Goal: Task Accomplishment & Management: Complete application form

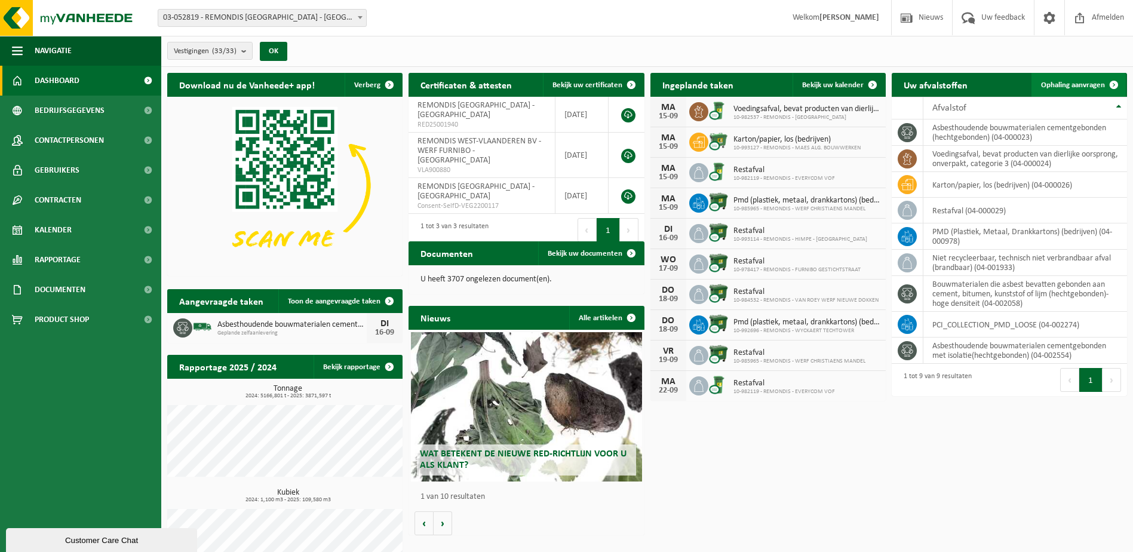
click at [1082, 87] on span "Ophaling aanvragen" at bounding box center [1073, 85] width 64 height 8
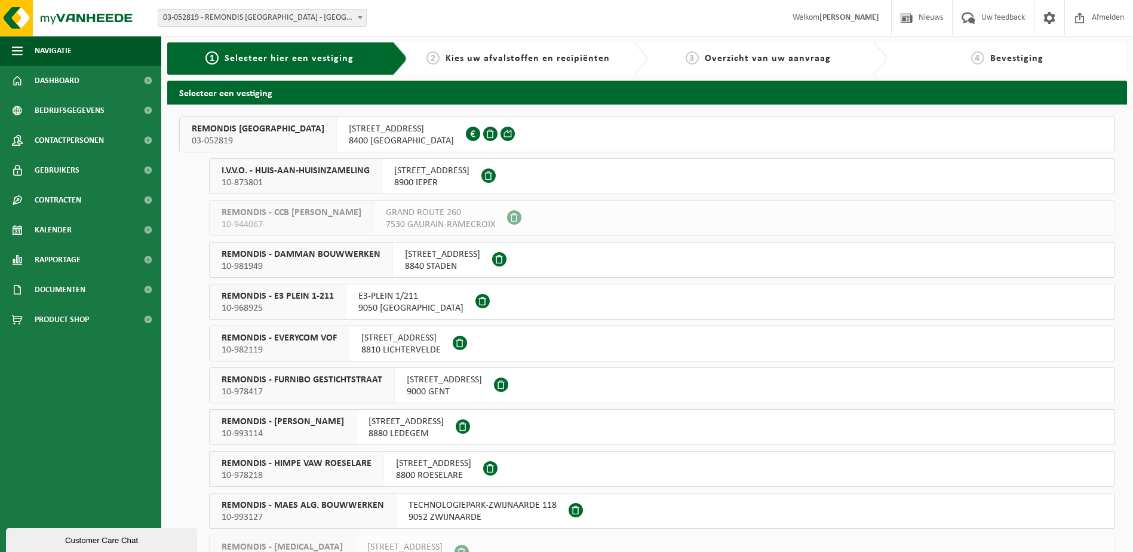
click at [265, 134] on span "REMONDIS WEST-VLAANDEREN" at bounding box center [258, 129] width 133 height 12
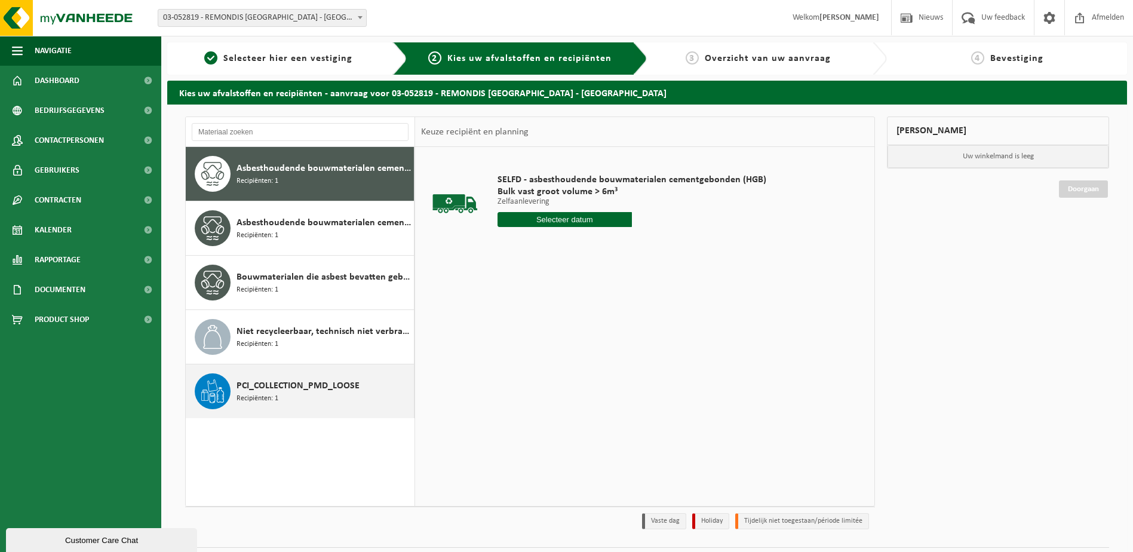
click at [279, 400] on div "PCI_COLLECTION_PMD_LOOSE Recipiënten: 1" at bounding box center [323, 391] width 174 height 36
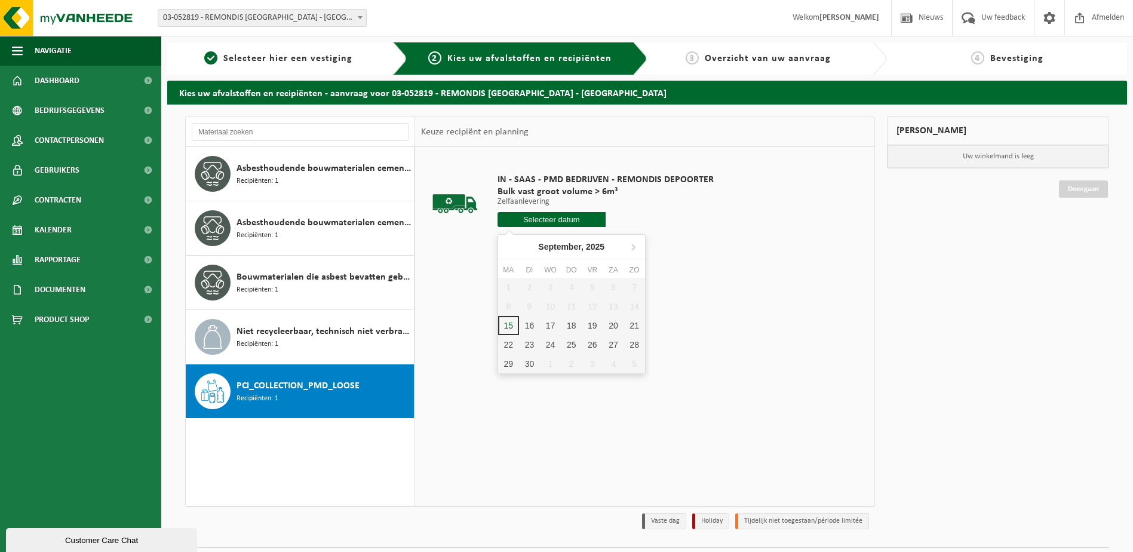
click at [566, 217] on input "text" at bounding box center [551, 219] width 108 height 15
click at [531, 332] on div "16" at bounding box center [529, 325] width 21 height 19
type input "Van 2025-09-16"
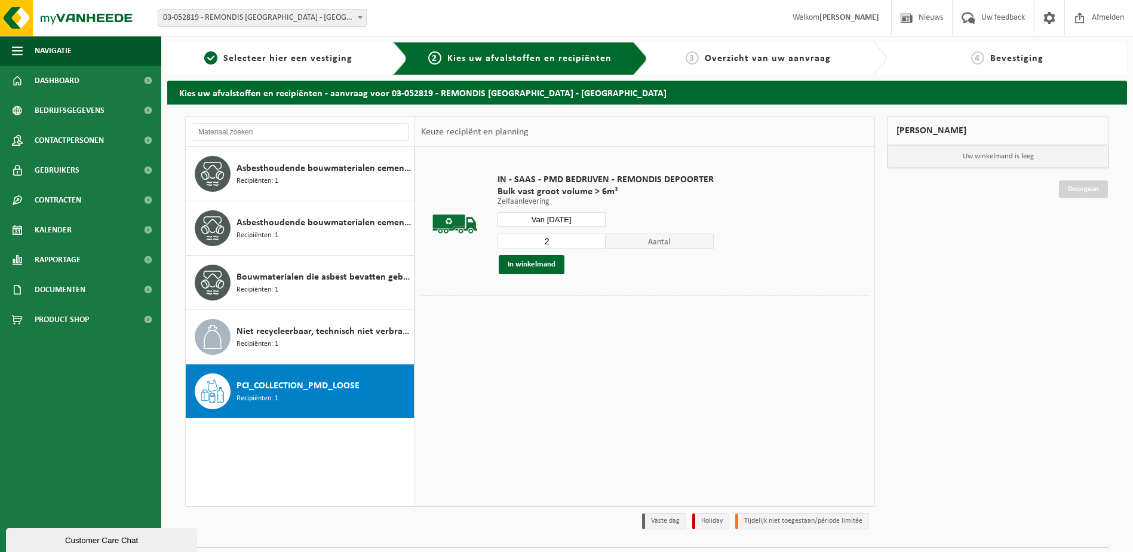
type input "2"
click at [598, 240] on input "2" at bounding box center [551, 241] width 108 height 16
click at [586, 219] on input "Van 2025-09-16" at bounding box center [551, 219] width 108 height 15
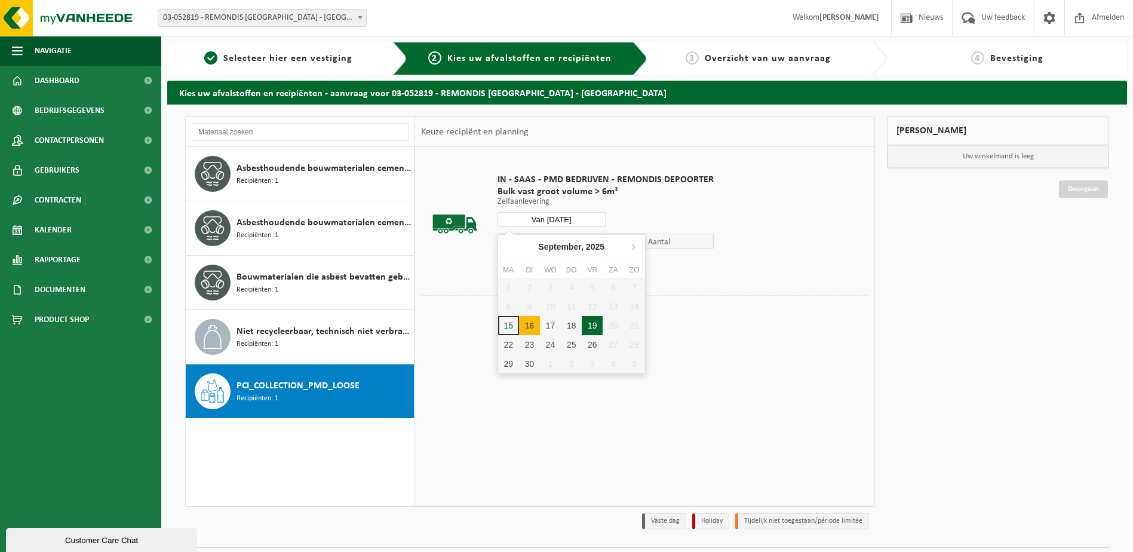
click at [589, 325] on div "19" at bounding box center [592, 325] width 21 height 19
type input "Van 2025-09-19"
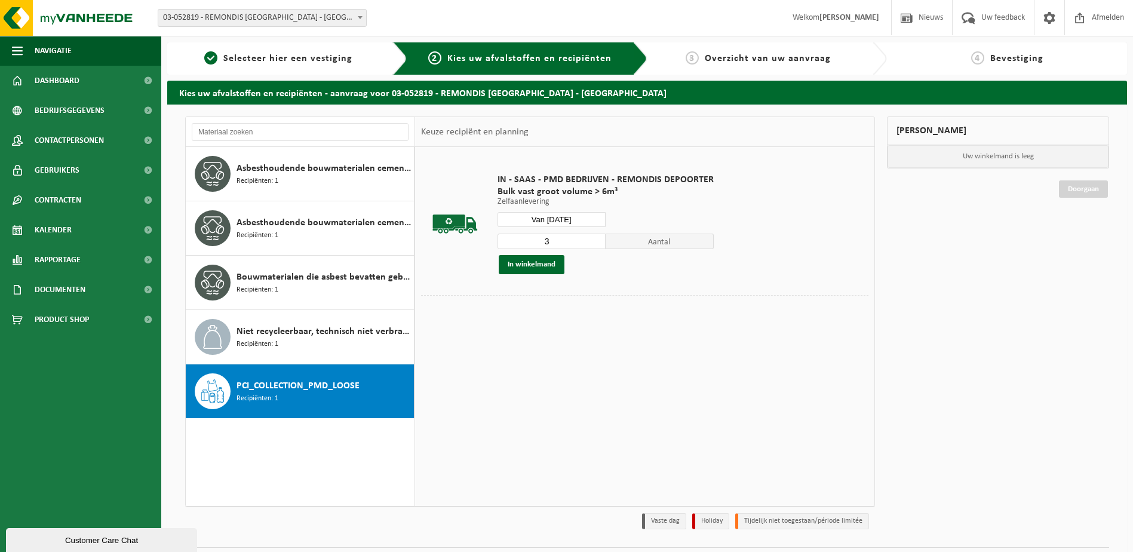
click at [595, 240] on input "3" at bounding box center [551, 241] width 108 height 16
click at [595, 245] on input "2" at bounding box center [551, 241] width 108 height 16
type input "1"
click at [595, 245] on input "1" at bounding box center [551, 241] width 108 height 16
click at [585, 220] on input "Van 2025-09-19" at bounding box center [551, 219] width 108 height 15
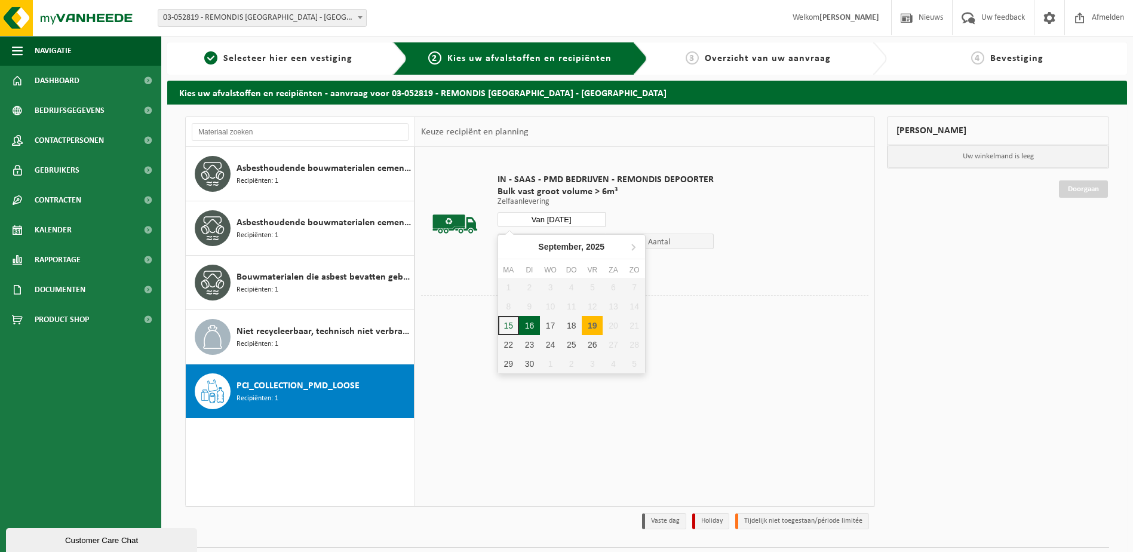
click at [525, 324] on div "16" at bounding box center [529, 325] width 21 height 19
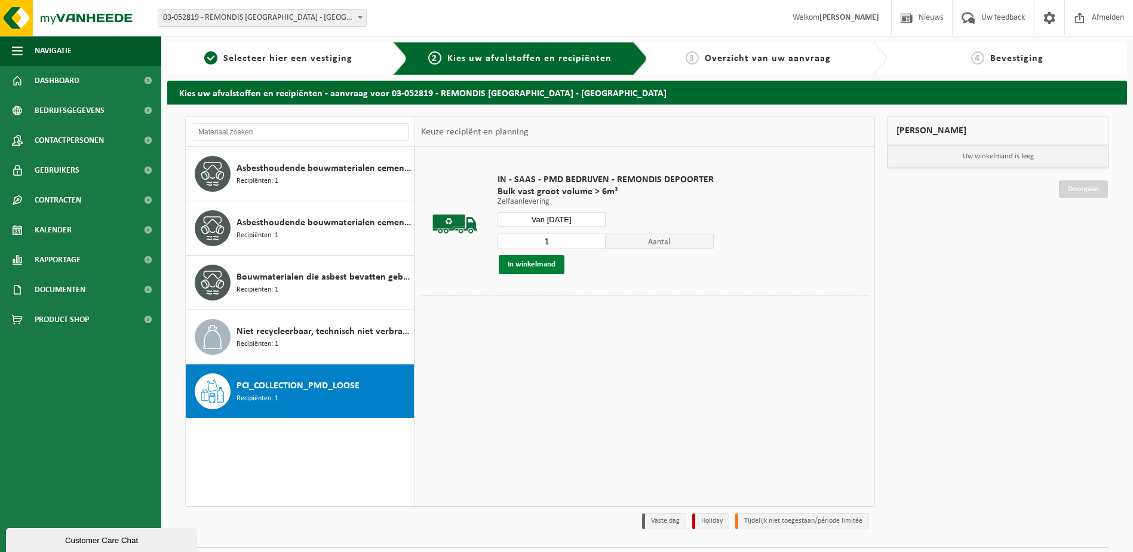
click at [531, 262] on button "In winkelmand" at bounding box center [532, 264] width 66 height 19
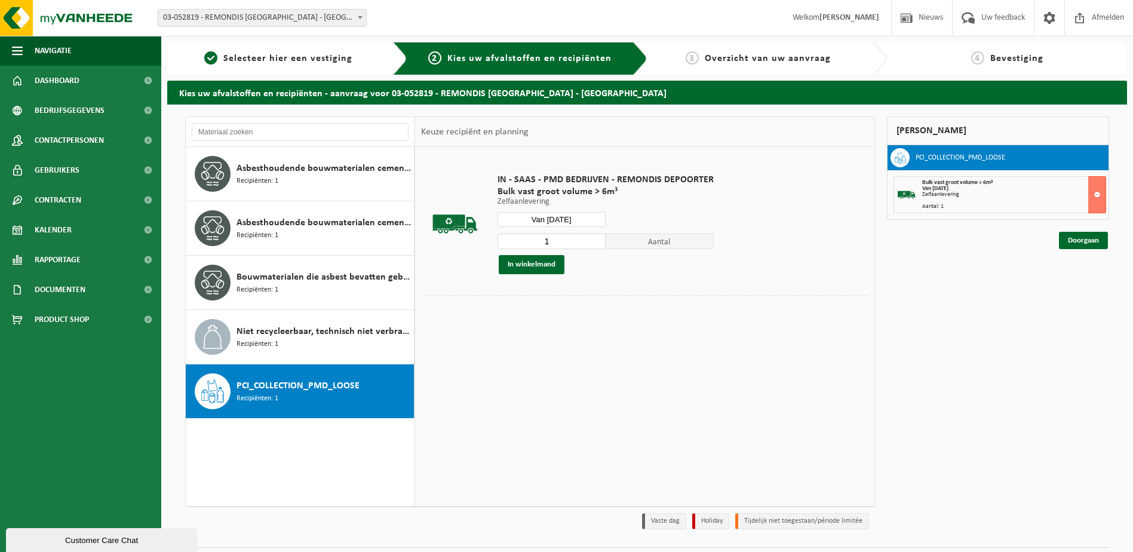
click at [587, 219] on input "Van 2025-09-16" at bounding box center [551, 219] width 108 height 15
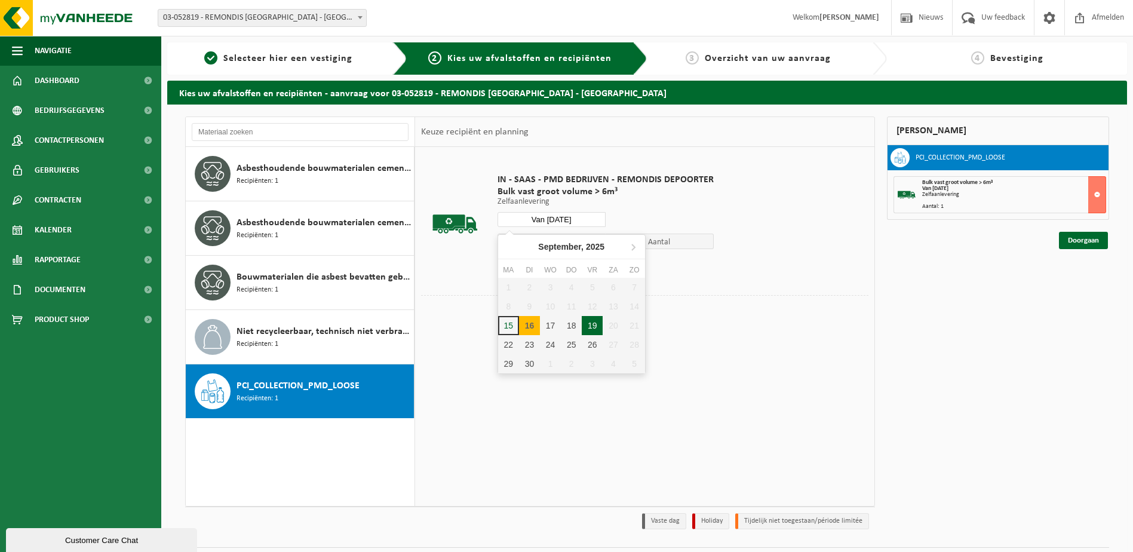
click at [590, 331] on div "19" at bounding box center [592, 325] width 21 height 19
type input "Van 2025-09-19"
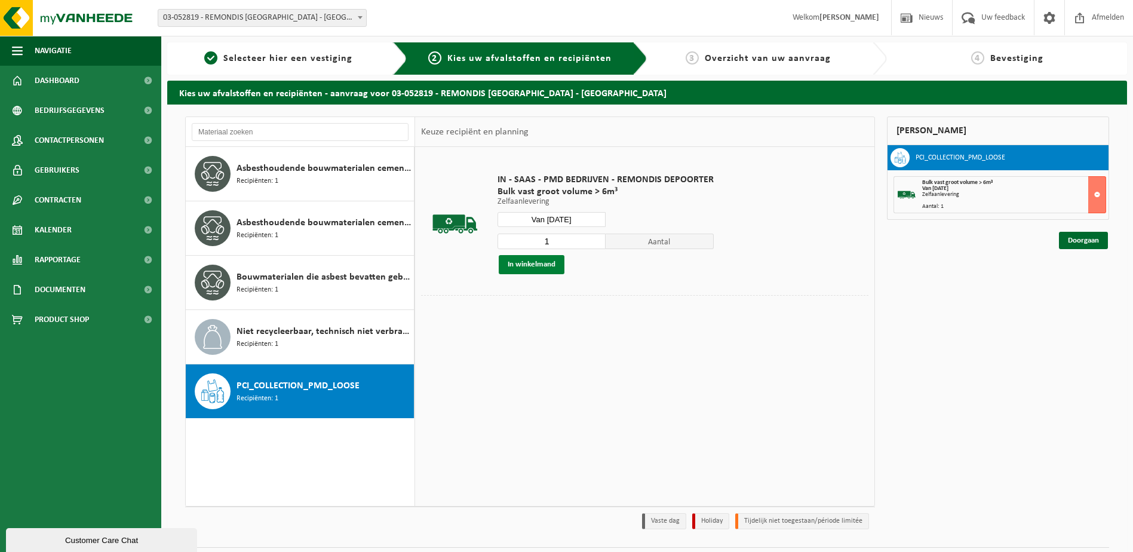
click at [543, 270] on button "In winkelmand" at bounding box center [532, 264] width 66 height 19
click at [1096, 281] on link "Doorgaan" at bounding box center [1083, 283] width 49 height 17
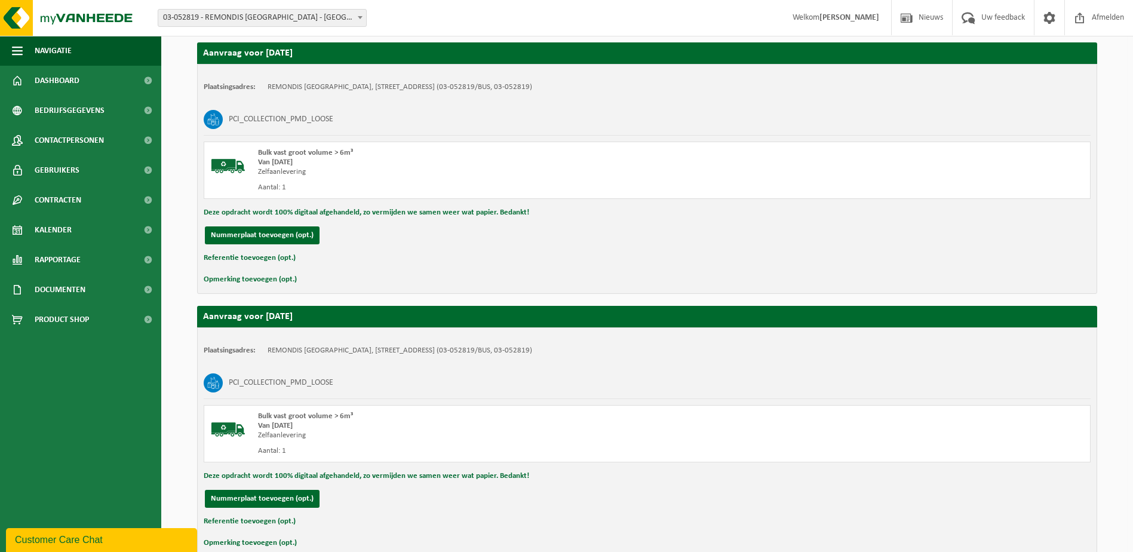
scroll to position [285, 0]
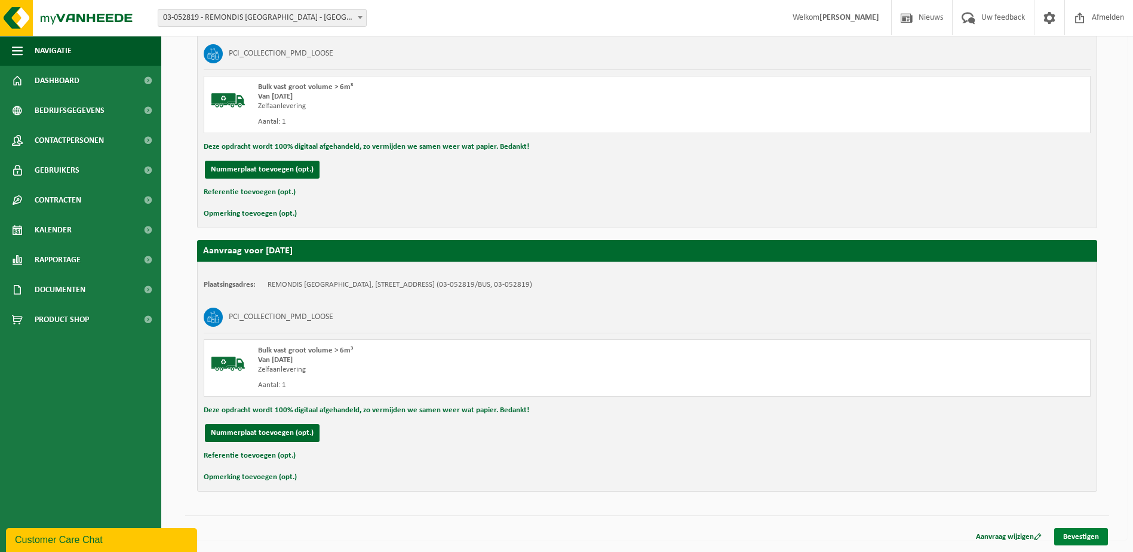
click at [1085, 539] on link "Bevestigen" at bounding box center [1081, 536] width 54 height 17
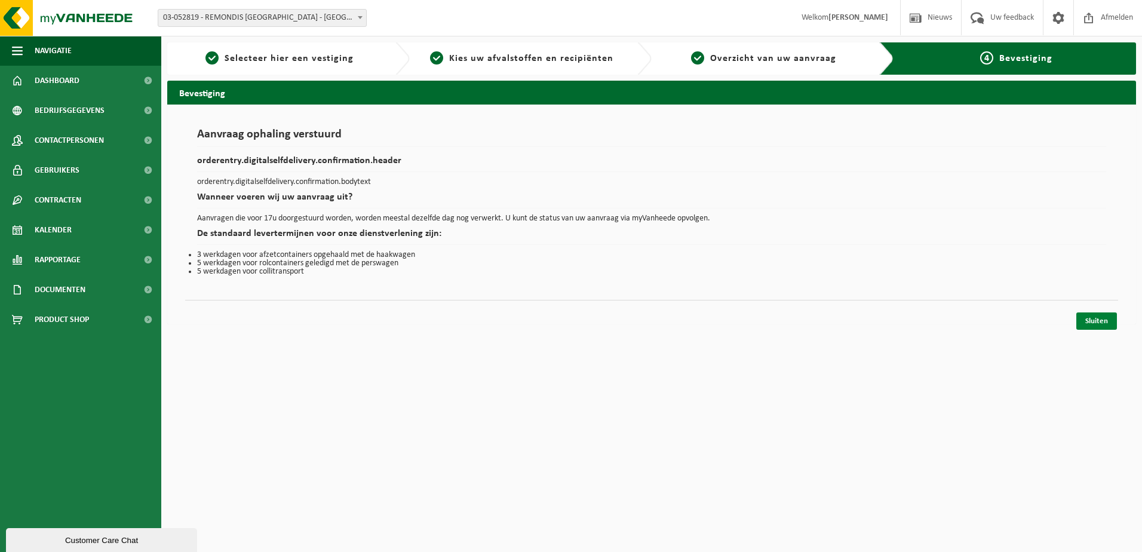
click at [1090, 320] on link "Sluiten" at bounding box center [1096, 320] width 41 height 17
